Goal: Transaction & Acquisition: Purchase product/service

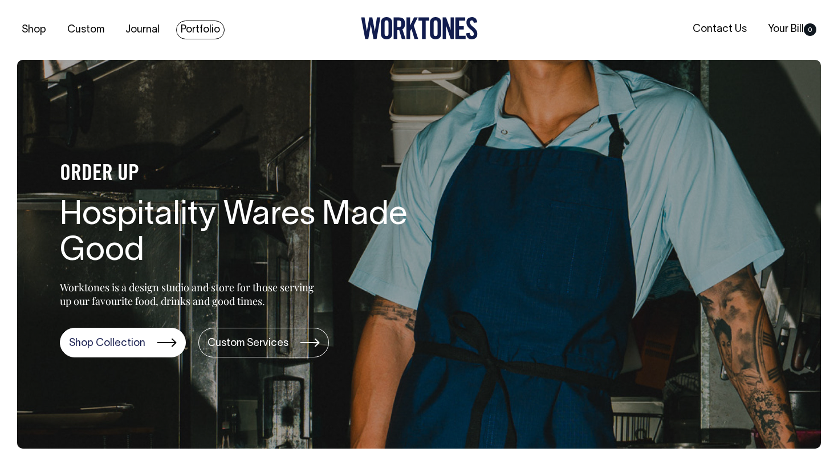
click at [199, 29] on link "Portfolio" at bounding box center [200, 30] width 48 height 19
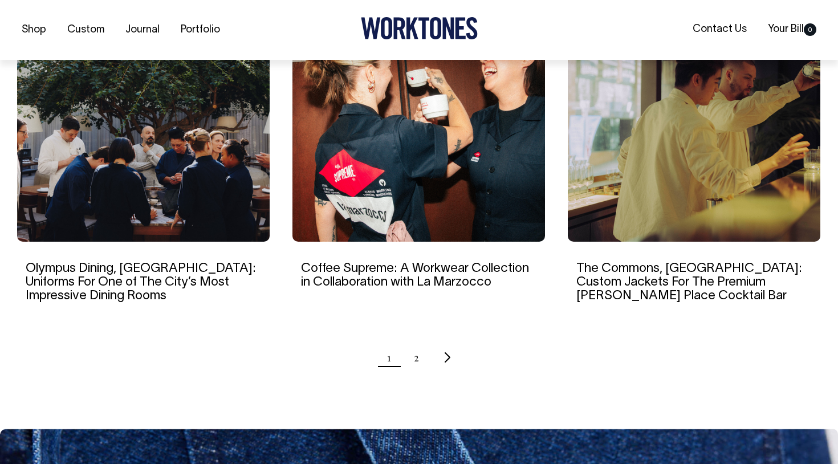
scroll to position [1114, 0]
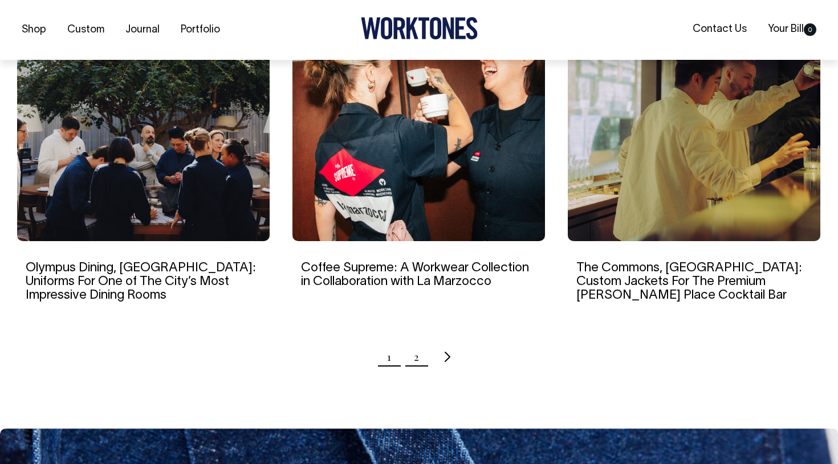
click at [418, 343] on link "2" at bounding box center [416, 357] width 5 height 29
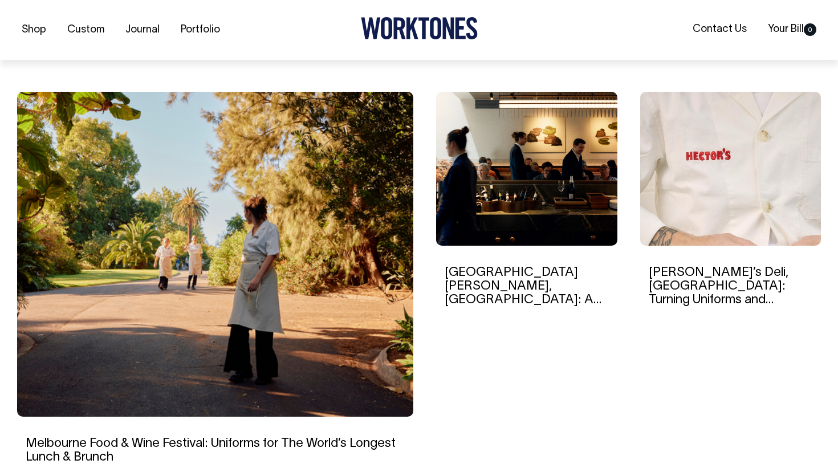
scroll to position [310, 0]
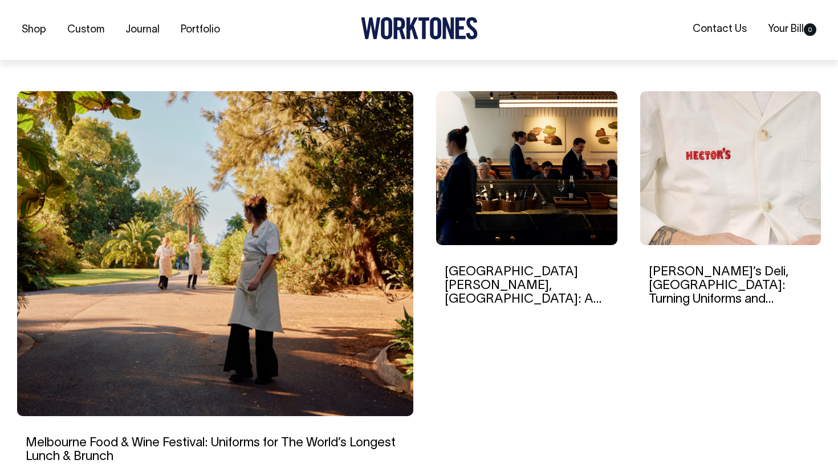
click at [515, 211] on img at bounding box center [526, 168] width 181 height 154
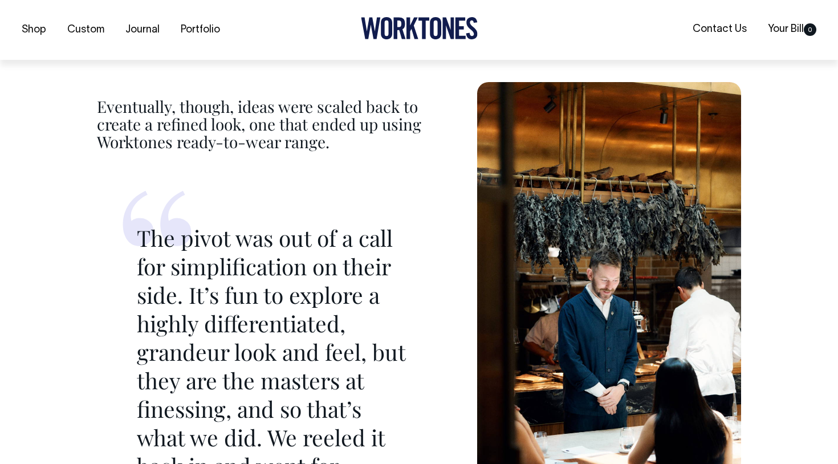
scroll to position [3292, 0]
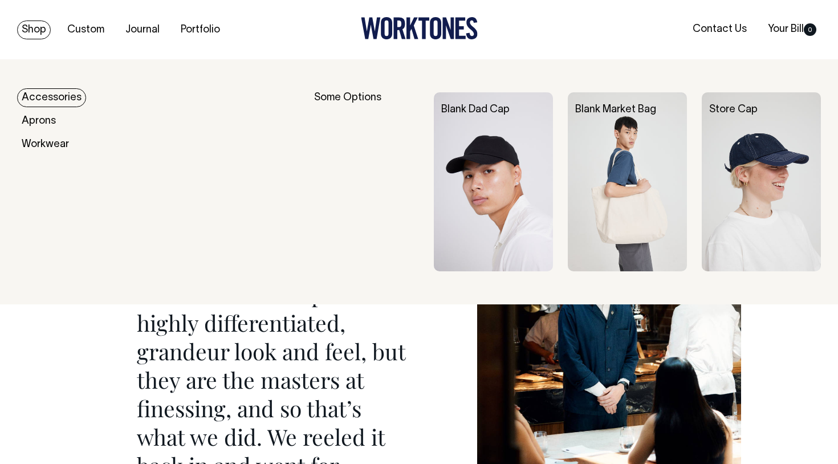
click at [36, 29] on link "Shop" at bounding box center [34, 30] width 34 height 19
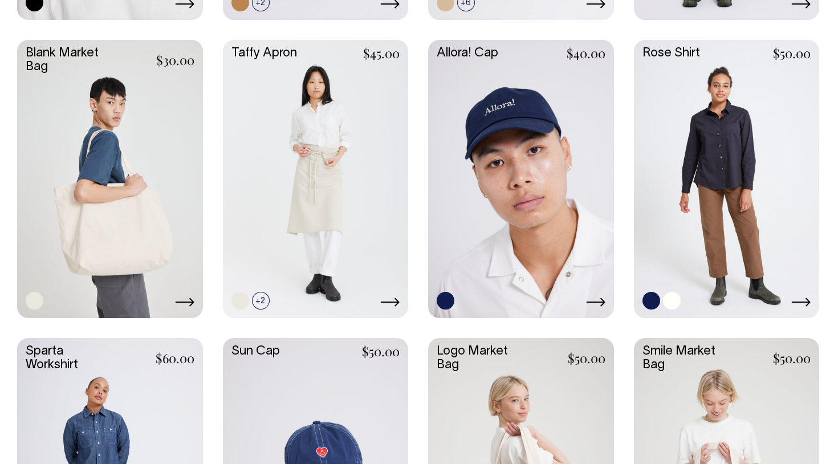
scroll to position [1490, 0]
click at [709, 183] on link at bounding box center [727, 178] width 186 height 276
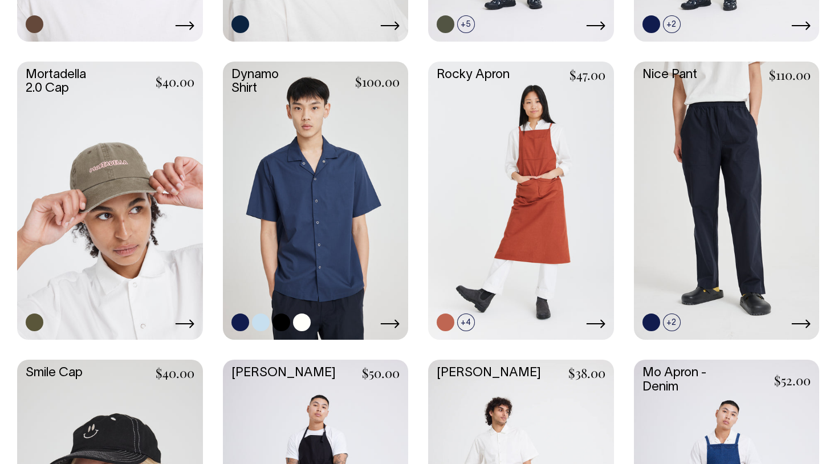
scroll to position [871, 0]
click at [712, 166] on link at bounding box center [727, 200] width 186 height 276
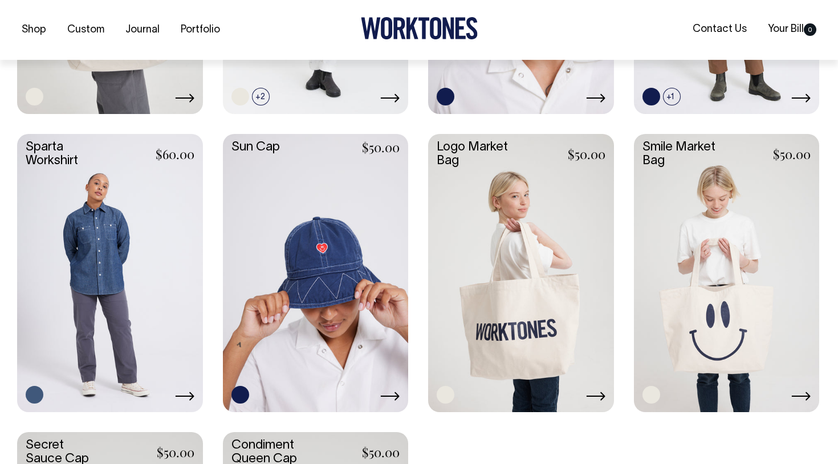
scroll to position [1695, 0]
click at [115, 251] on link at bounding box center [110, 271] width 186 height 276
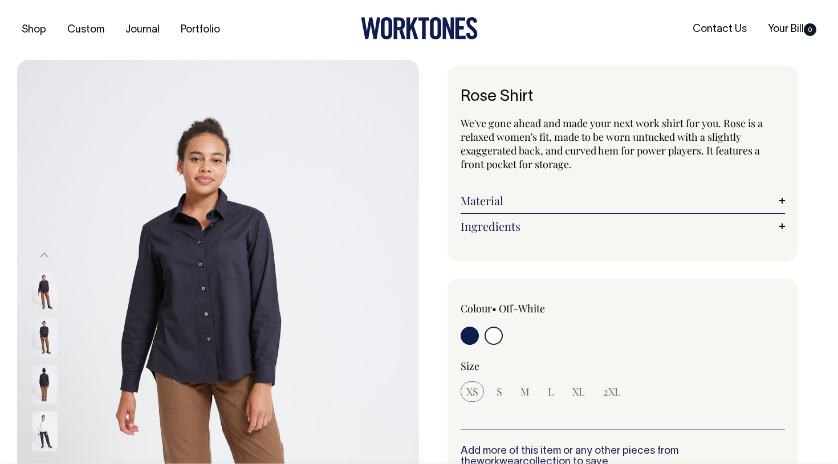
click at [494, 332] on input "radio" at bounding box center [494, 336] width 18 height 18
click at [40, 431] on img at bounding box center [45, 432] width 26 height 40
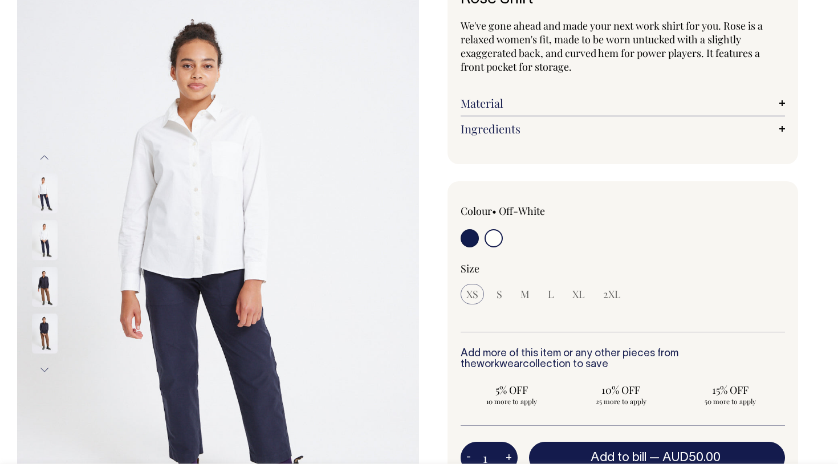
scroll to position [97, 0]
click at [497, 103] on link "Material" at bounding box center [623, 104] width 324 height 14
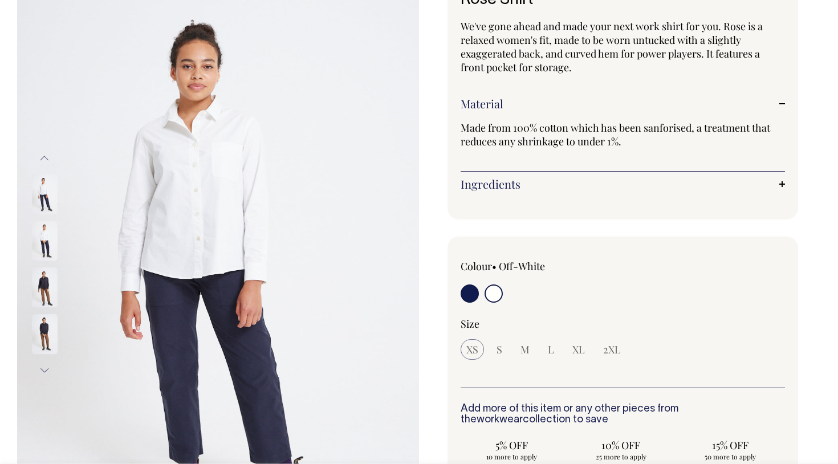
click at [502, 185] on link "Ingredients" at bounding box center [623, 184] width 324 height 14
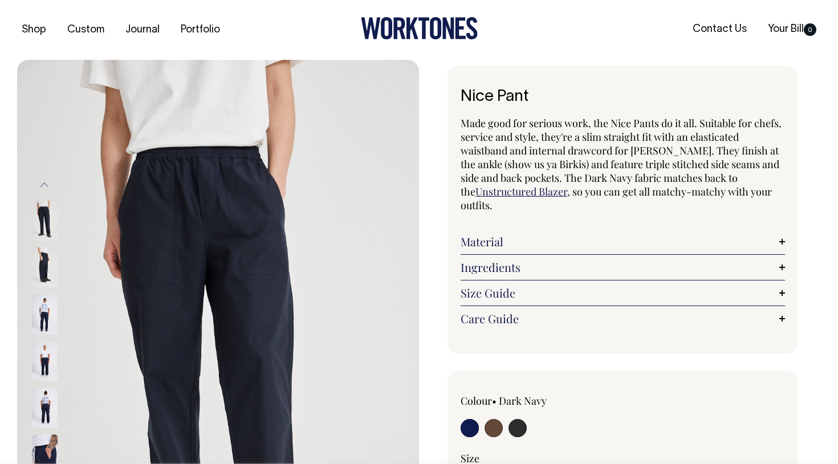
click at [501, 267] on link "Ingredients" at bounding box center [623, 268] width 324 height 14
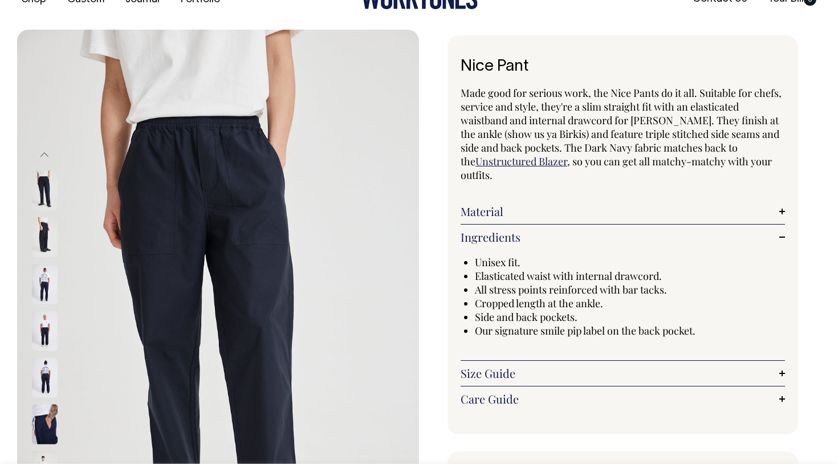
scroll to position [31, 0]
click at [572, 369] on link "Size Guide" at bounding box center [623, 373] width 324 height 14
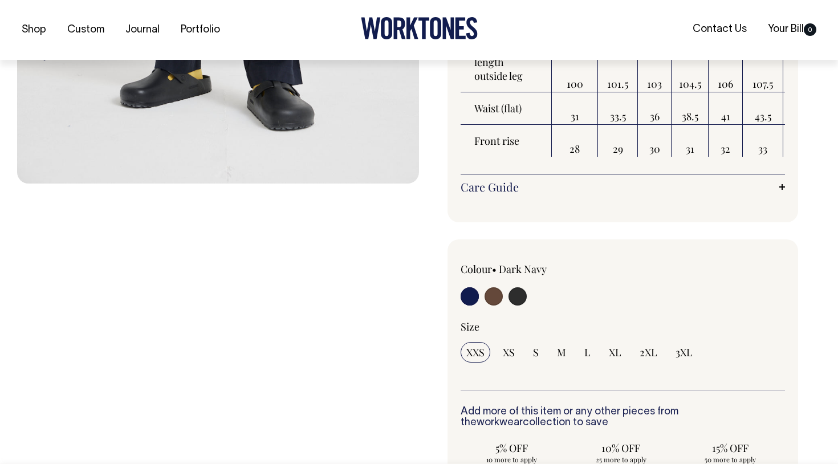
click at [577, 184] on link "Care Guide" at bounding box center [623, 187] width 324 height 14
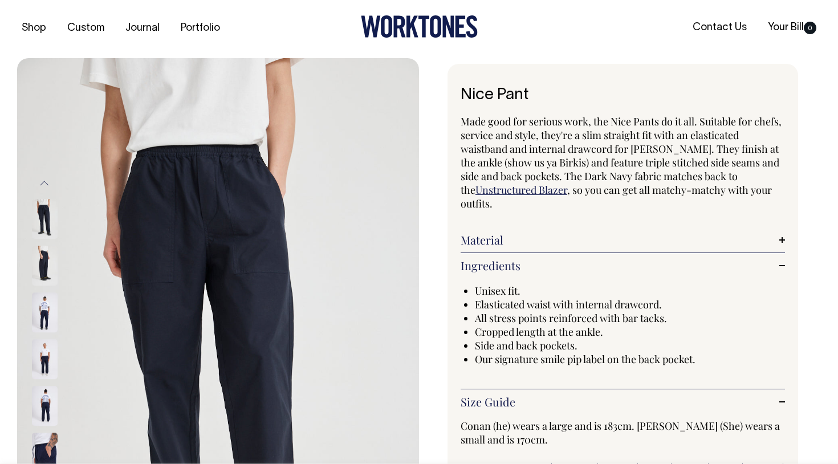
scroll to position [1, 0]
